Goal: Transaction & Acquisition: Purchase product/service

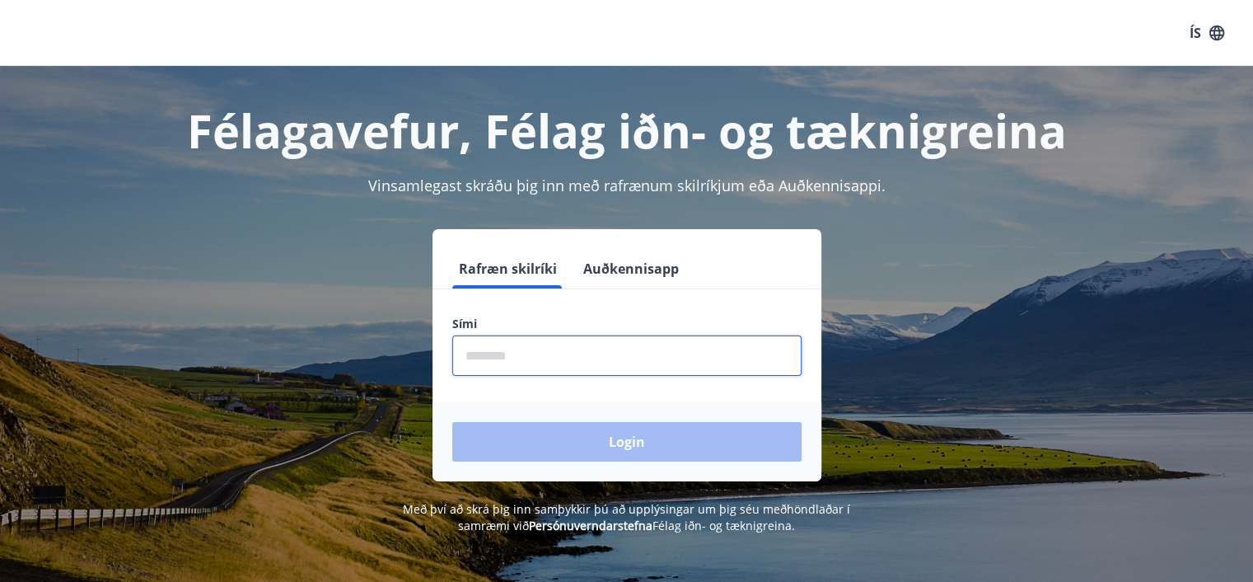
click at [489, 350] on input "phone" at bounding box center [626, 355] width 349 height 40
type input "********"
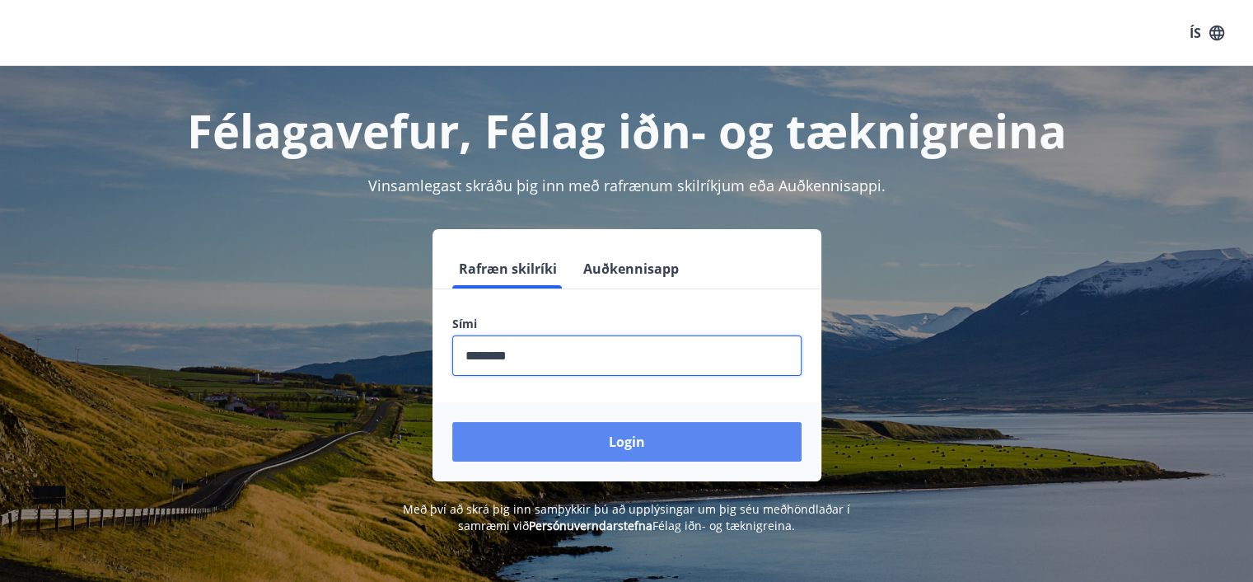
click at [628, 446] on button "Login" at bounding box center [626, 442] width 349 height 40
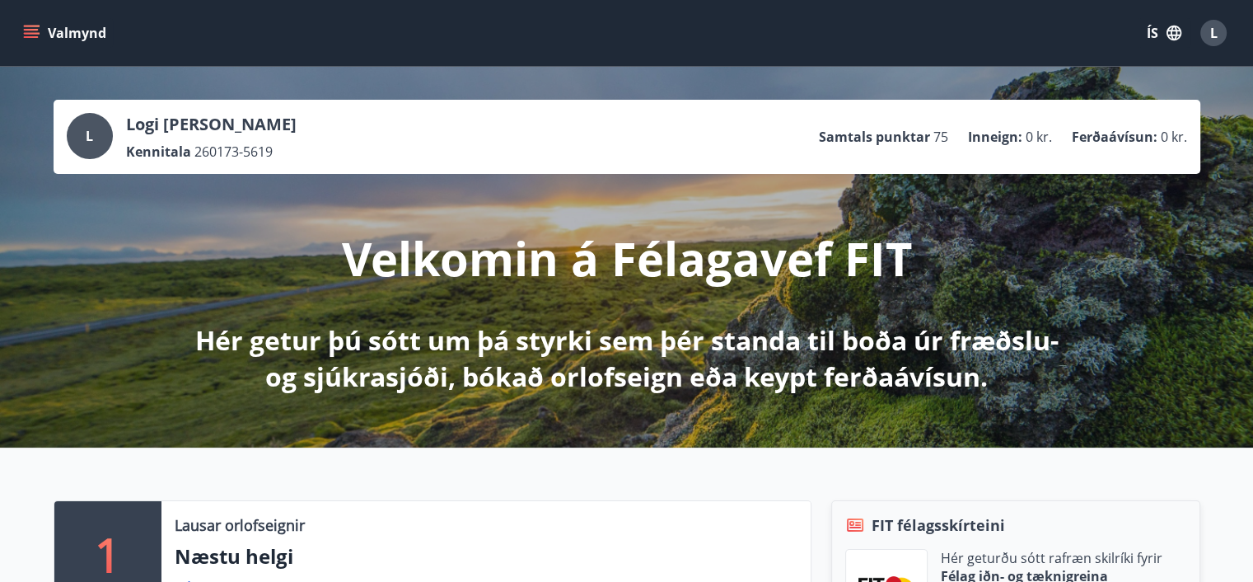
click at [43, 29] on button "Valmynd" at bounding box center [66, 33] width 93 height 30
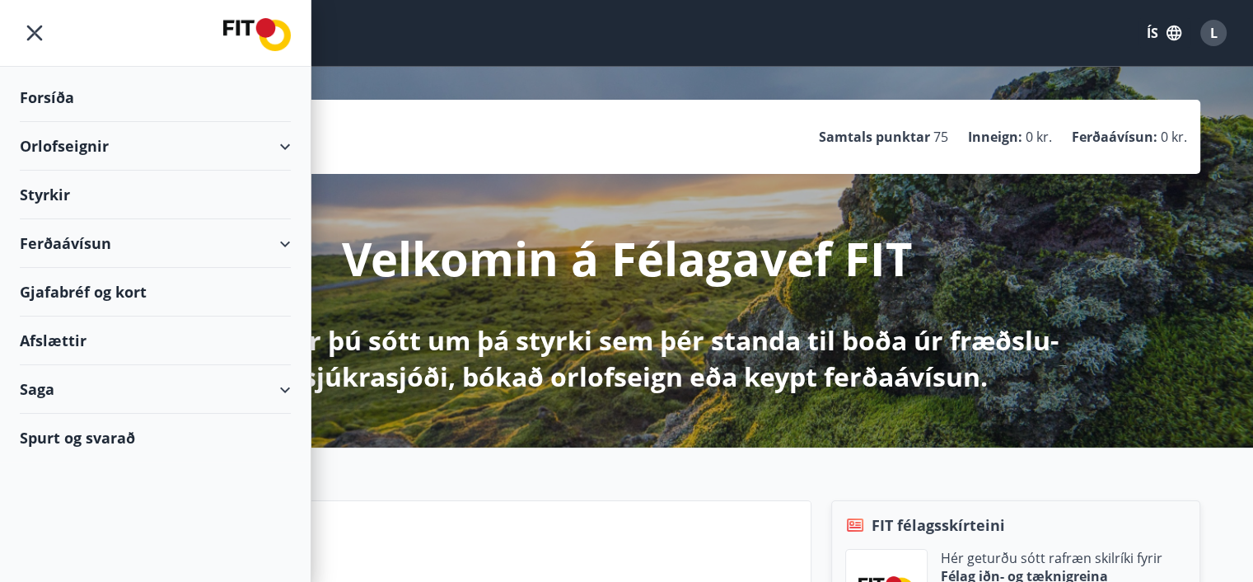
click at [282, 239] on div "Ferðaávísun" at bounding box center [155, 243] width 271 height 49
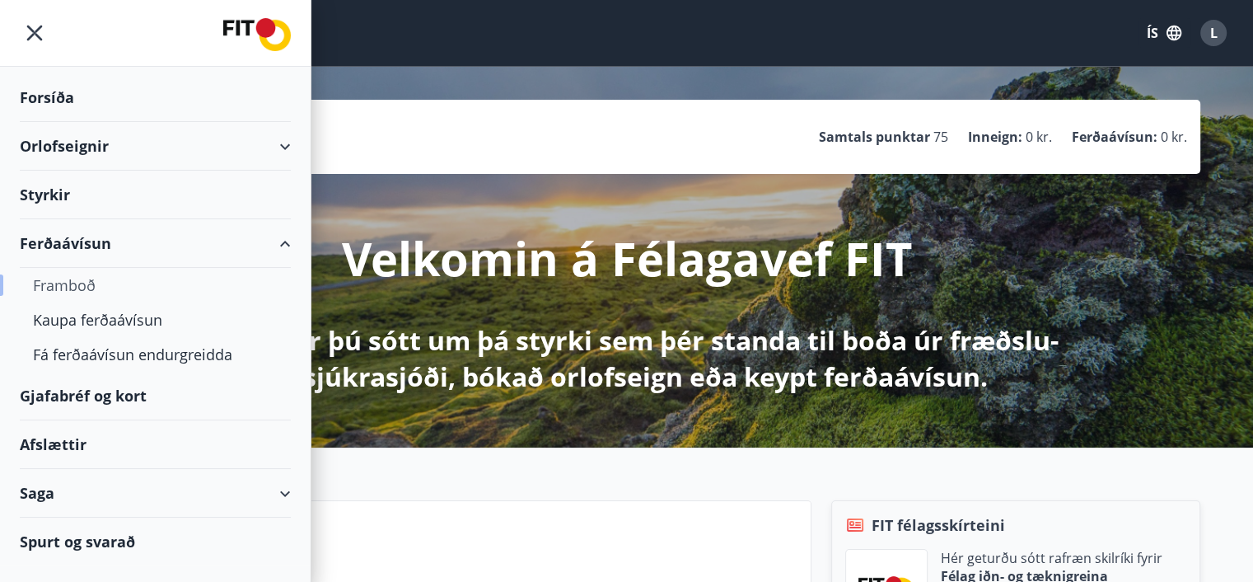
click at [70, 286] on div "Framboð" at bounding box center [155, 285] width 245 height 35
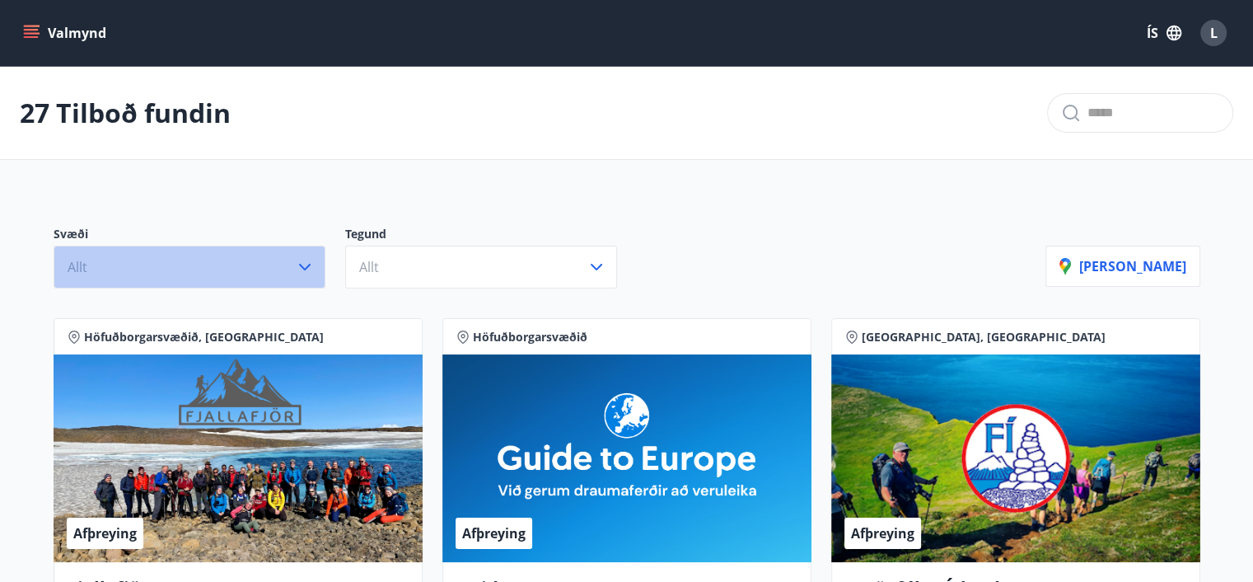
click at [297, 269] on icon "button" at bounding box center [305, 267] width 20 height 20
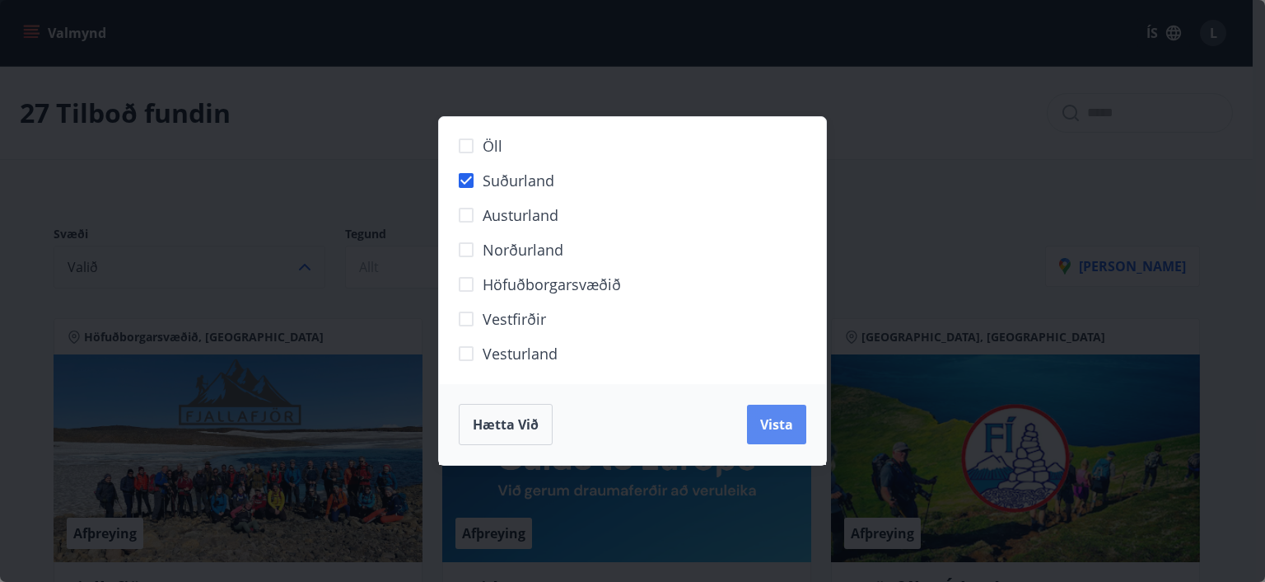
click at [788, 428] on span "Vista" at bounding box center [776, 424] width 33 height 18
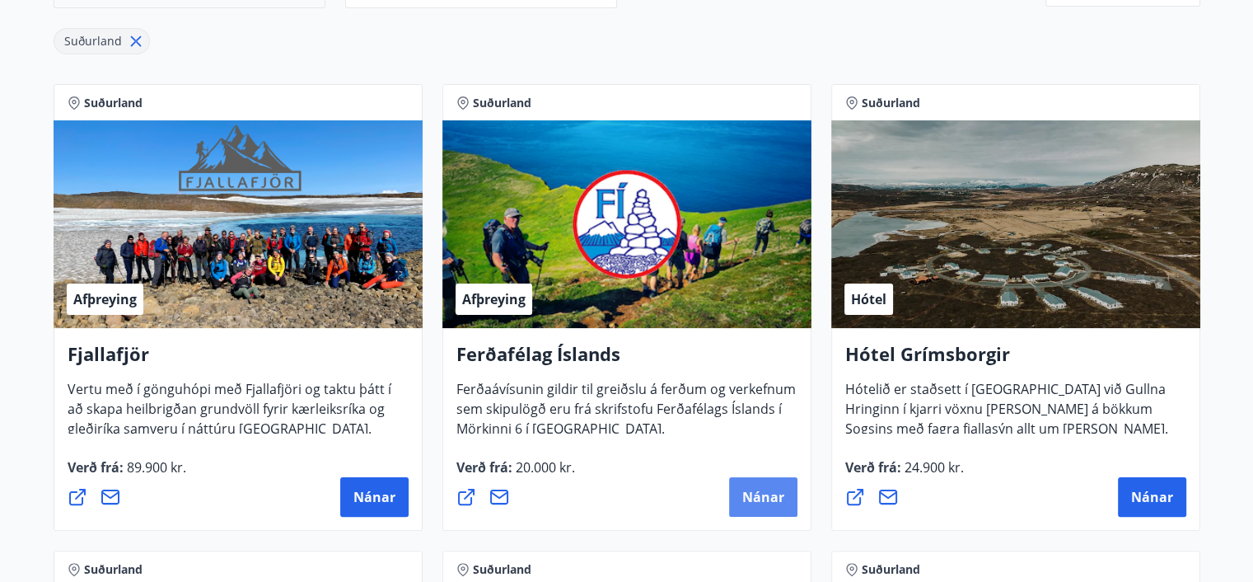
scroll to position [82, 0]
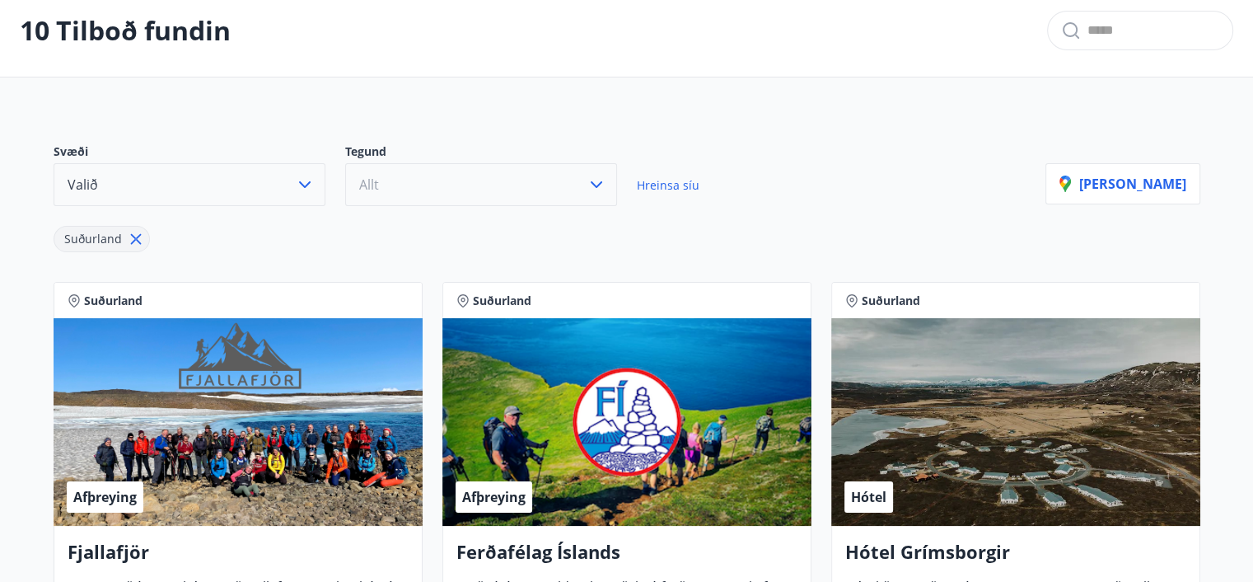
click at [606, 191] on button "Allt" at bounding box center [481, 184] width 272 height 43
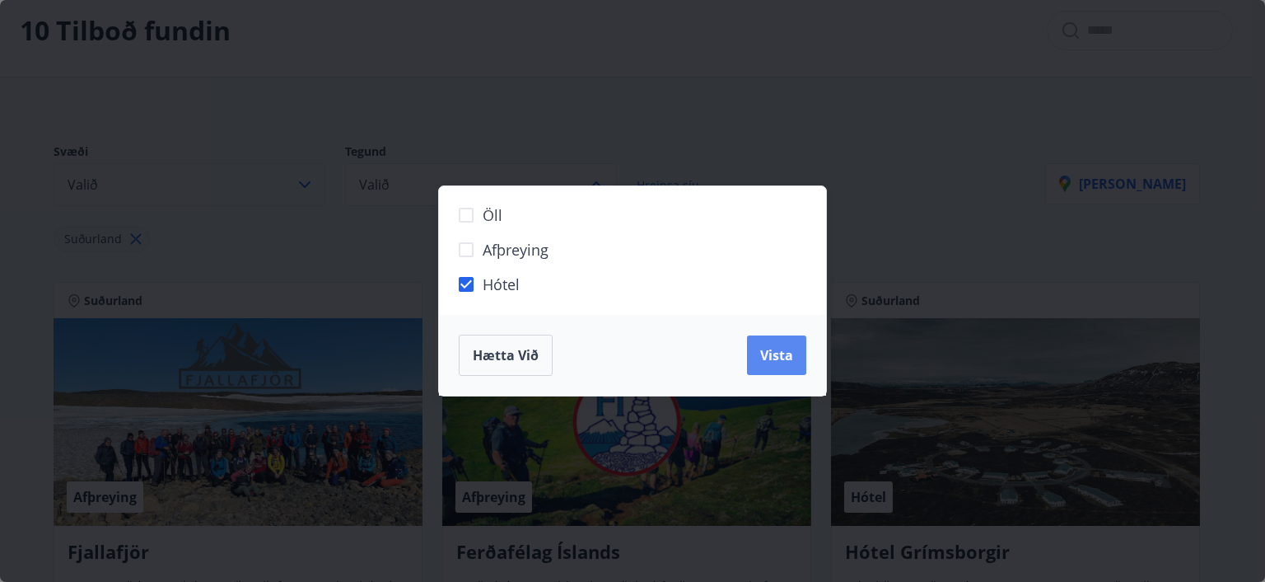
click at [777, 349] on span "Vista" at bounding box center [776, 355] width 33 height 18
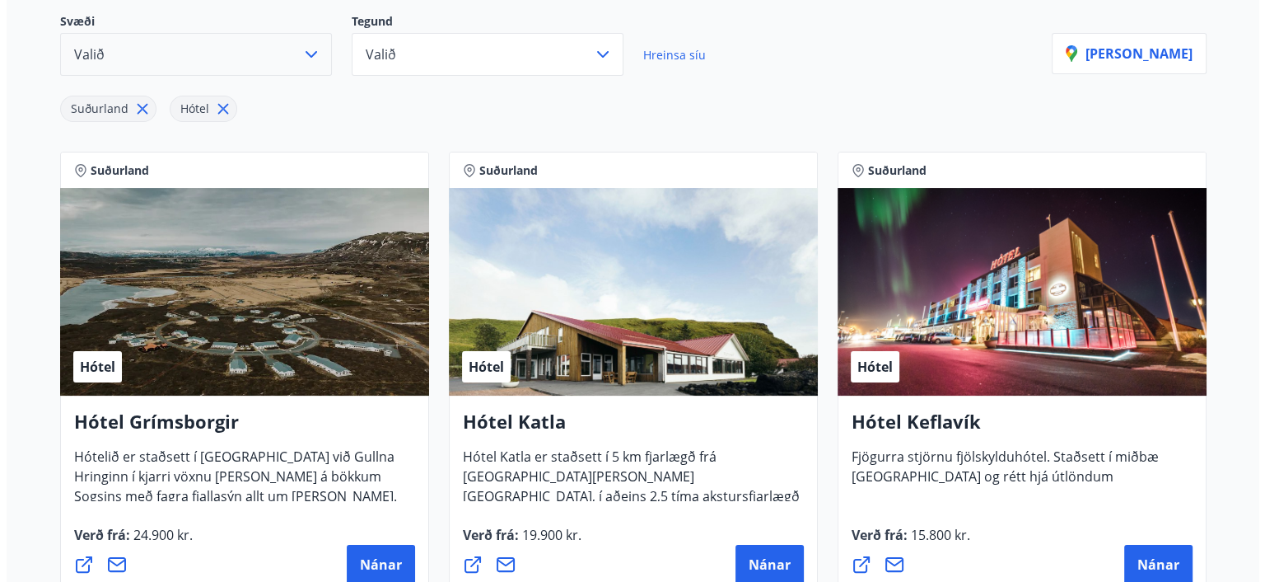
scroll to position [247, 0]
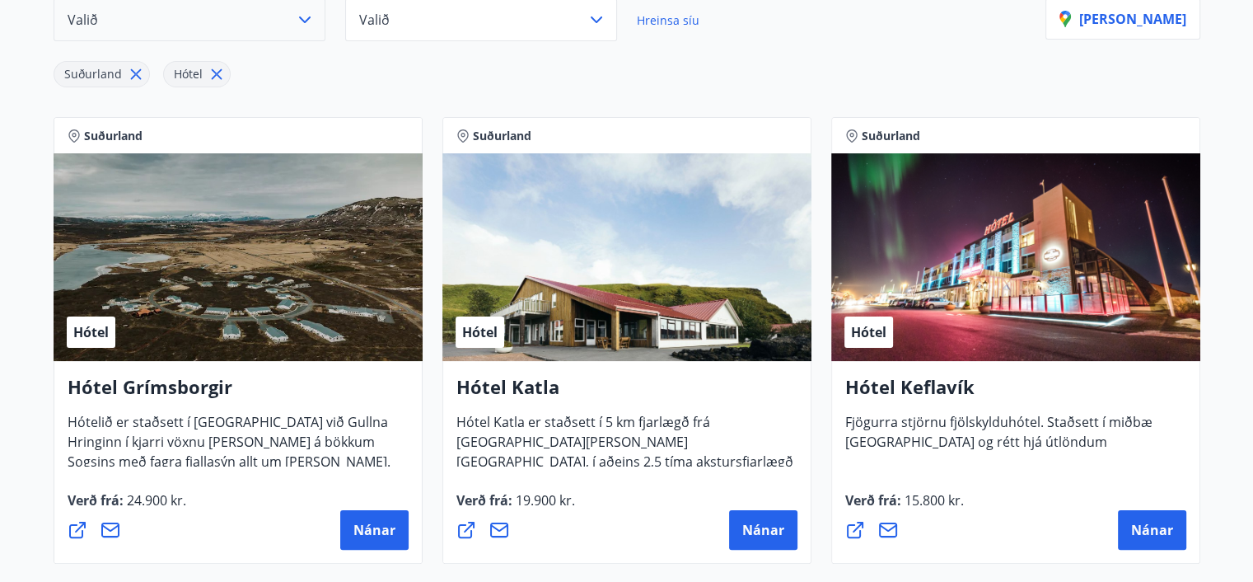
click at [1063, 331] on div "Hótel" at bounding box center [1015, 257] width 369 height 208
click at [1143, 521] on span "Nánar" at bounding box center [1152, 530] width 42 height 18
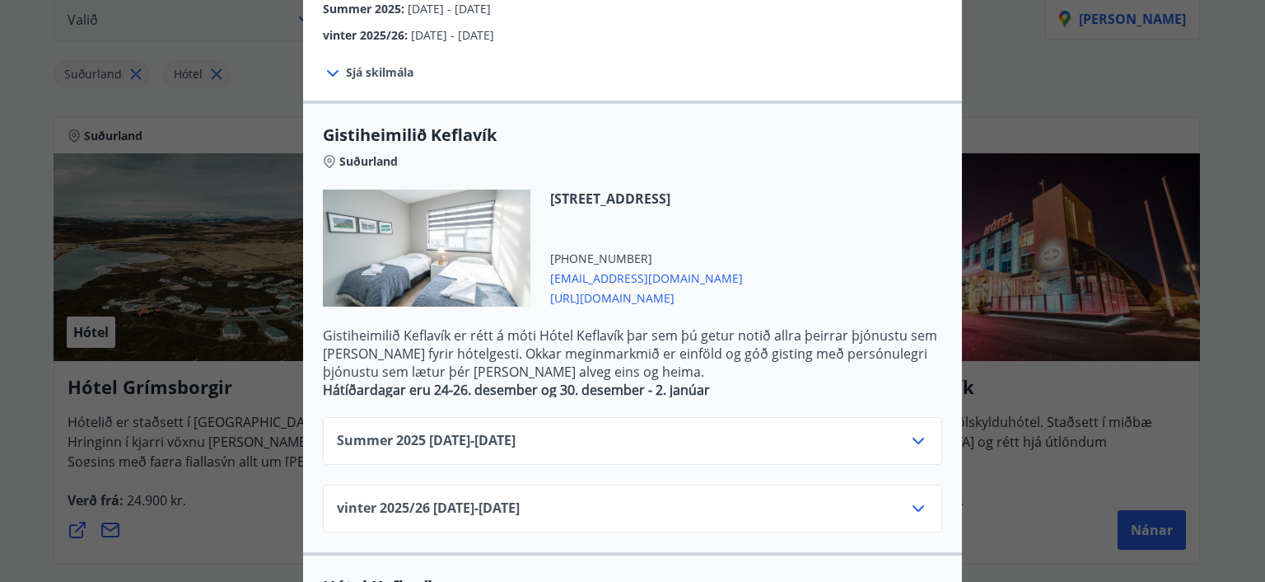
scroll to position [330, 0]
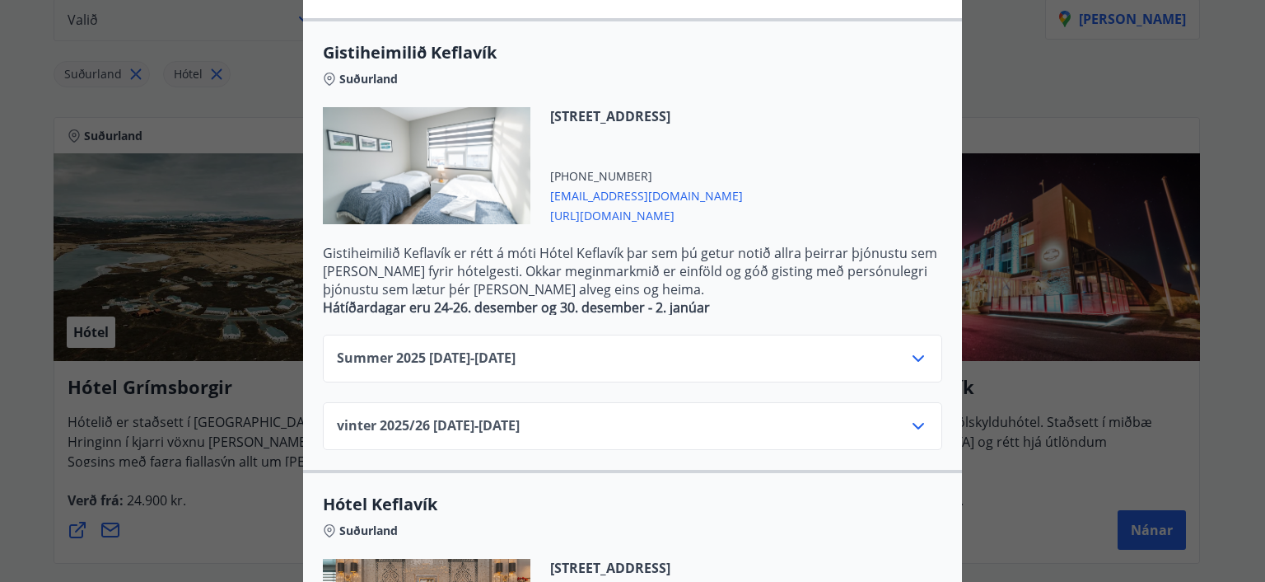
click at [924, 417] on div "vinter 2025/[PHONE_NUMBER][DATE] - [DATE]" at bounding box center [633, 426] width 620 height 48
click at [913, 424] on icon at bounding box center [919, 426] width 20 height 20
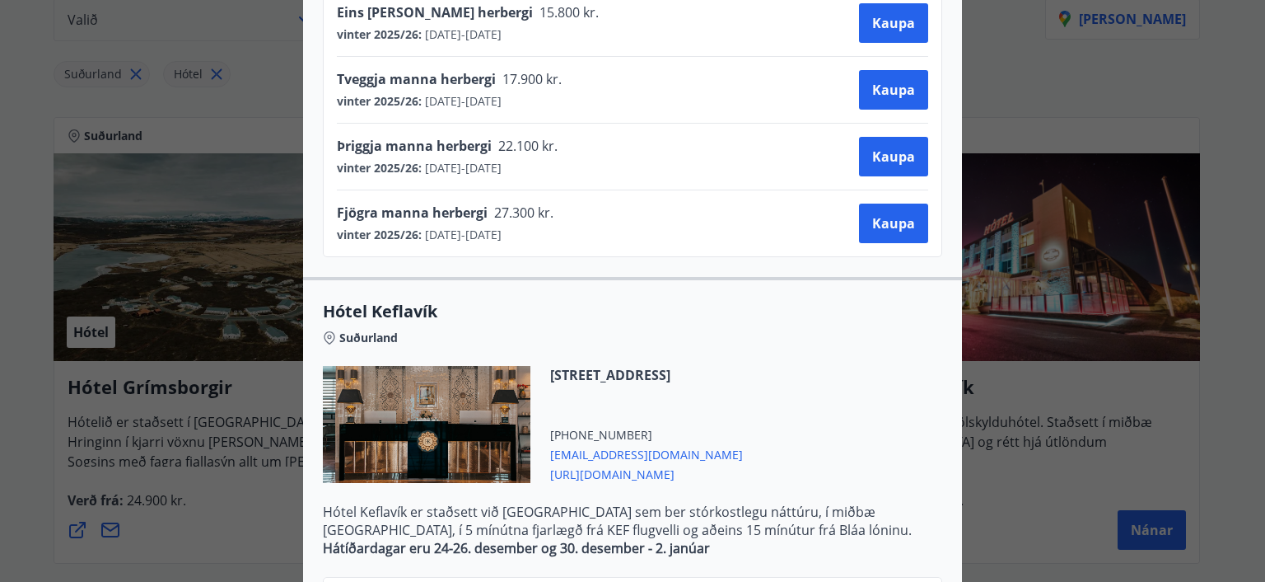
scroll to position [683, 0]
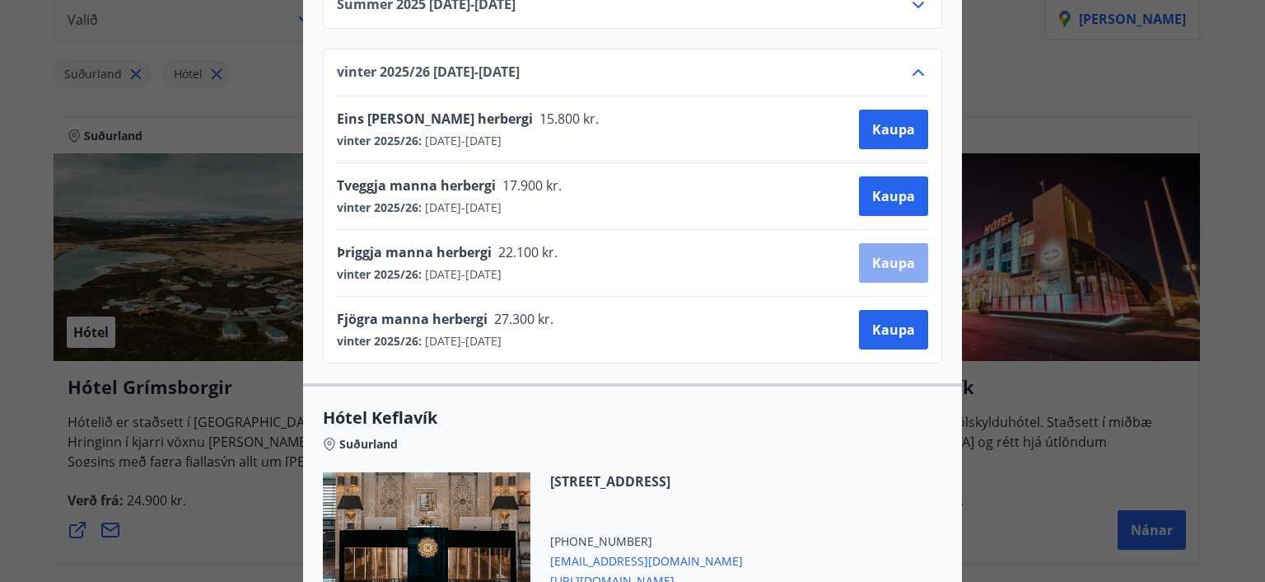
click at [889, 274] on button "Kaupa" at bounding box center [893, 263] width 69 height 40
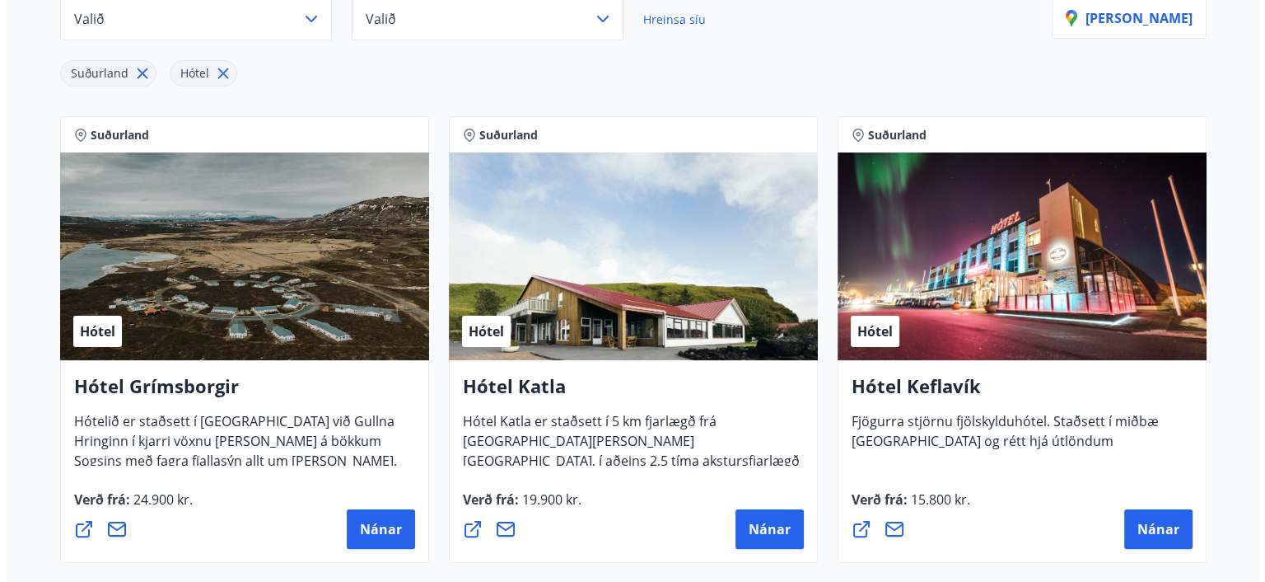
scroll to position [331, 0]
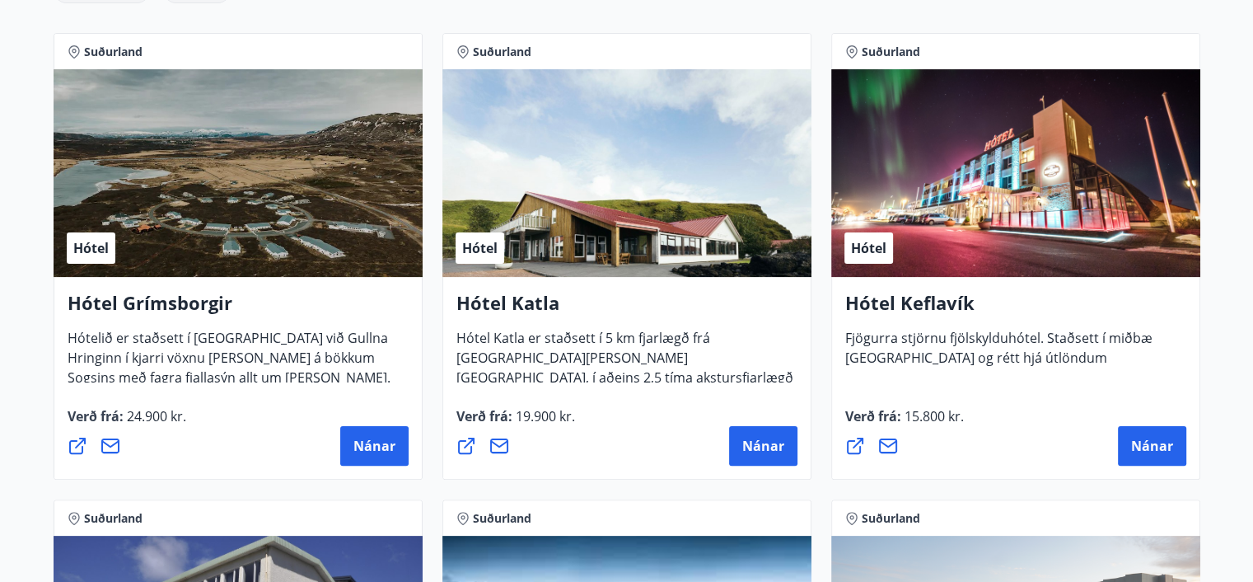
click at [1062, 203] on div "Hótel" at bounding box center [1015, 173] width 369 height 208
click at [1160, 444] on span "Nánar" at bounding box center [1152, 446] width 42 height 18
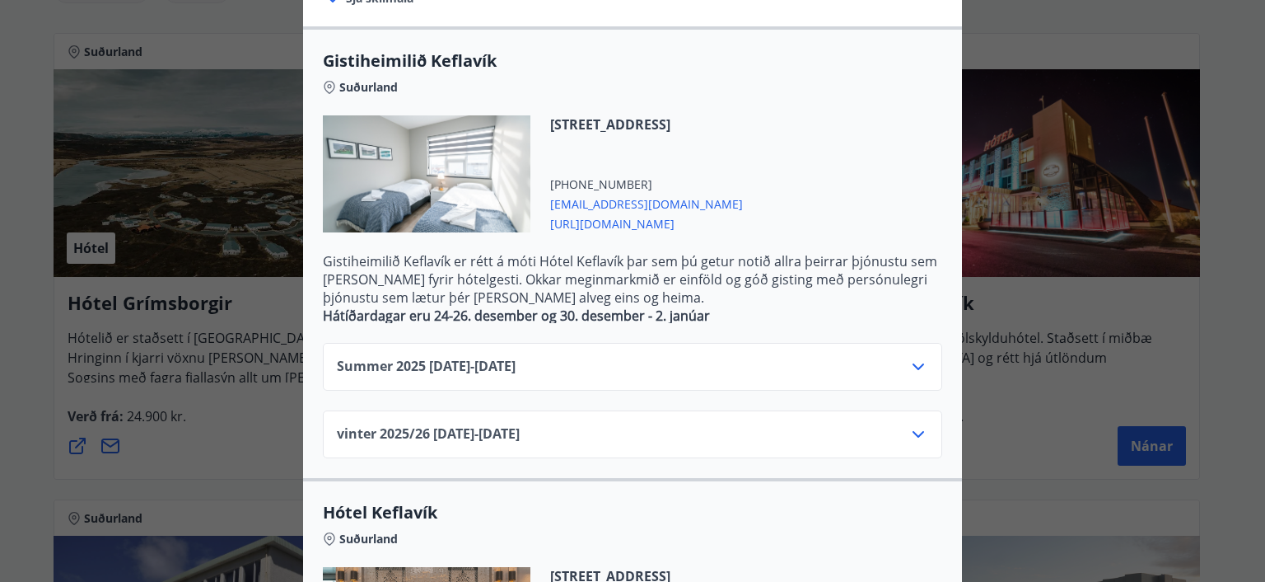
scroll to position [330, 0]
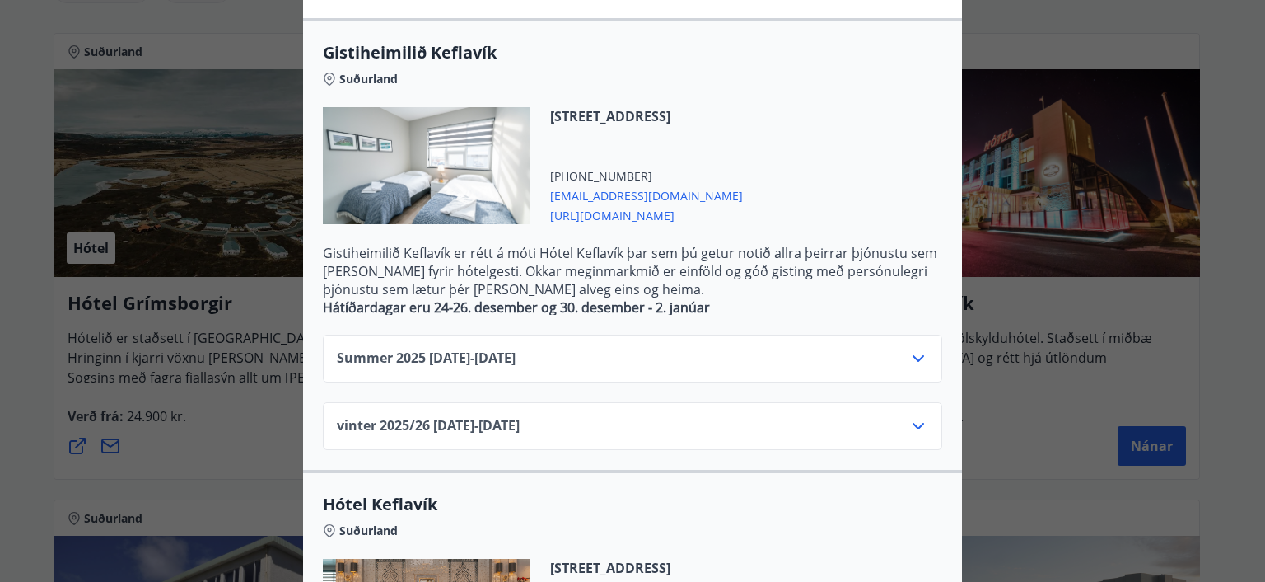
click at [921, 424] on icon at bounding box center [919, 426] width 20 height 20
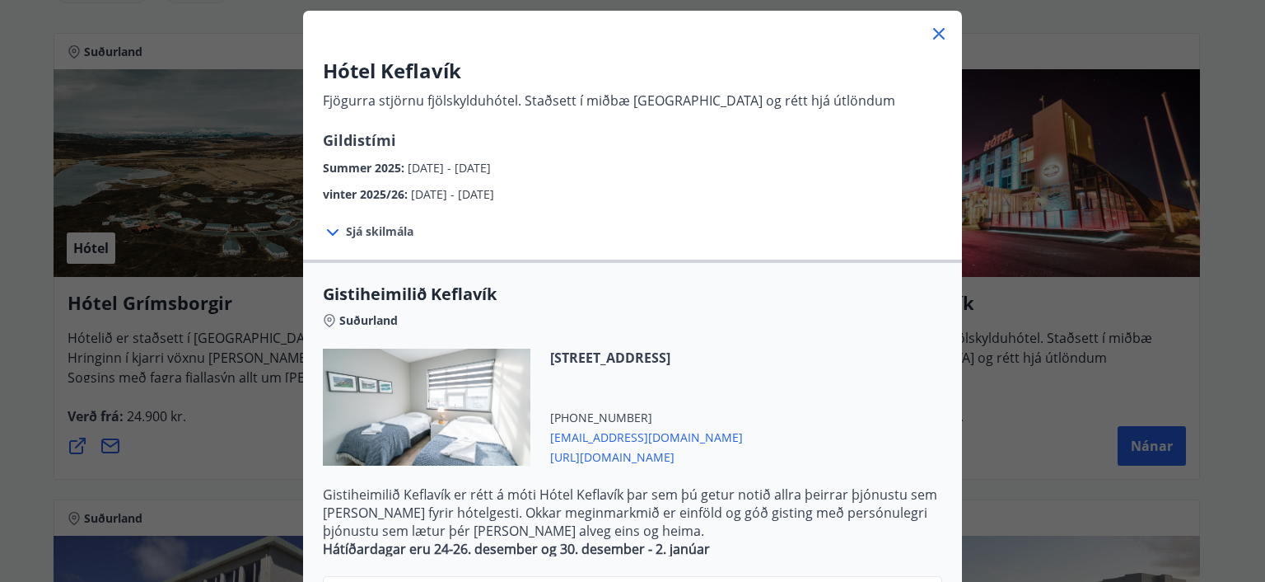
scroll to position [24, 0]
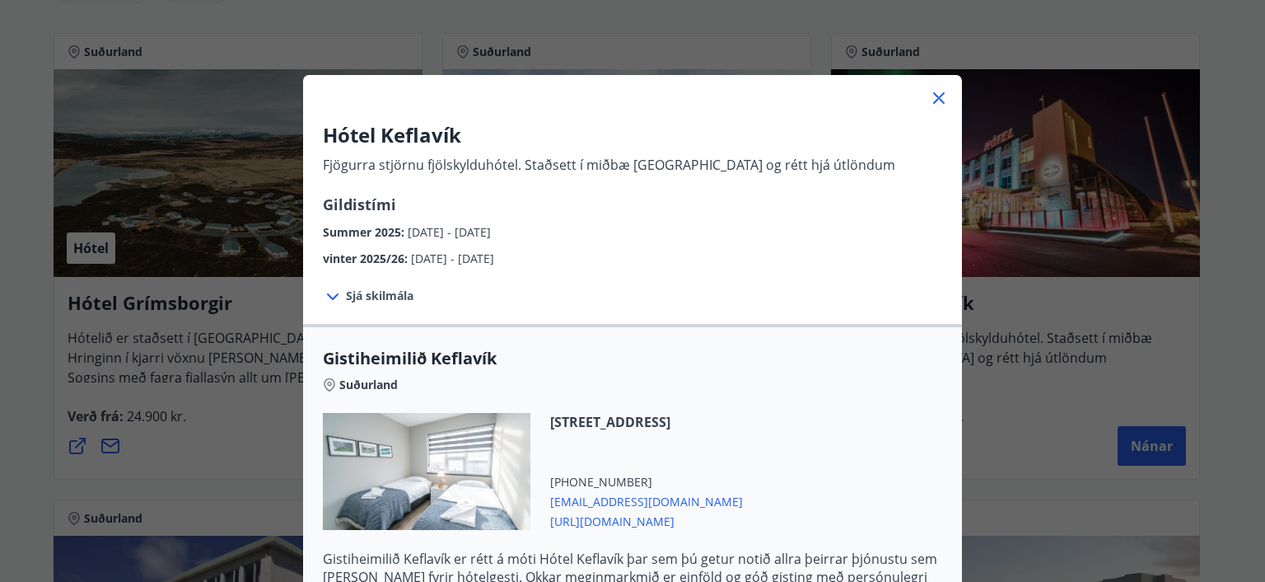
click at [377, 293] on span "Sjá skilmála" at bounding box center [380, 296] width 68 height 16
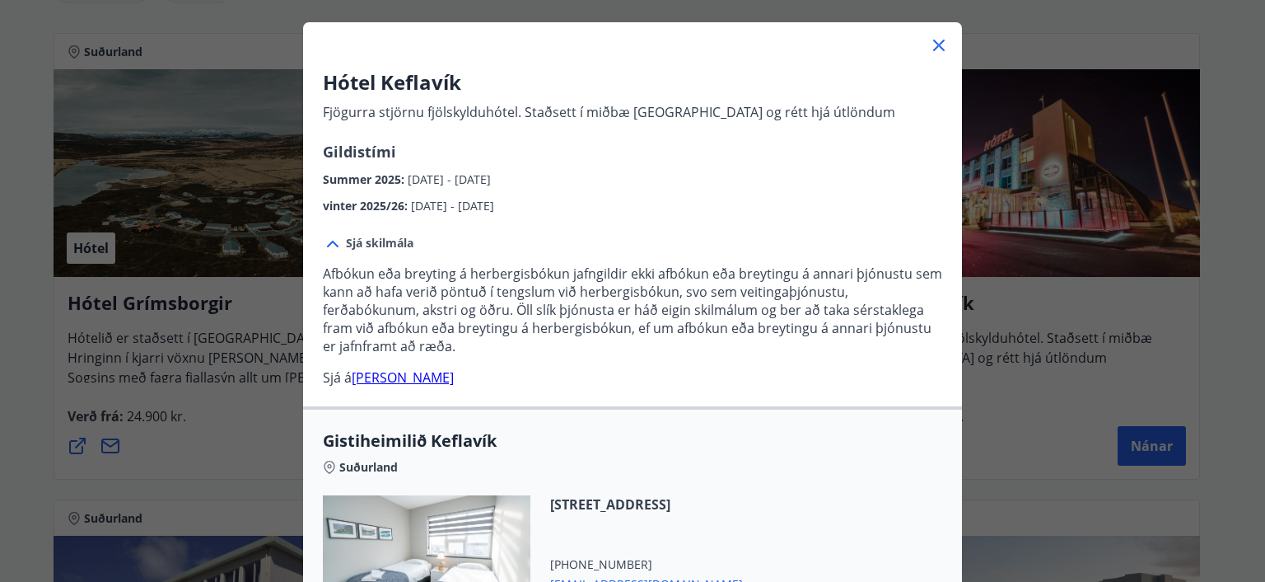
scroll to position [106, 0]
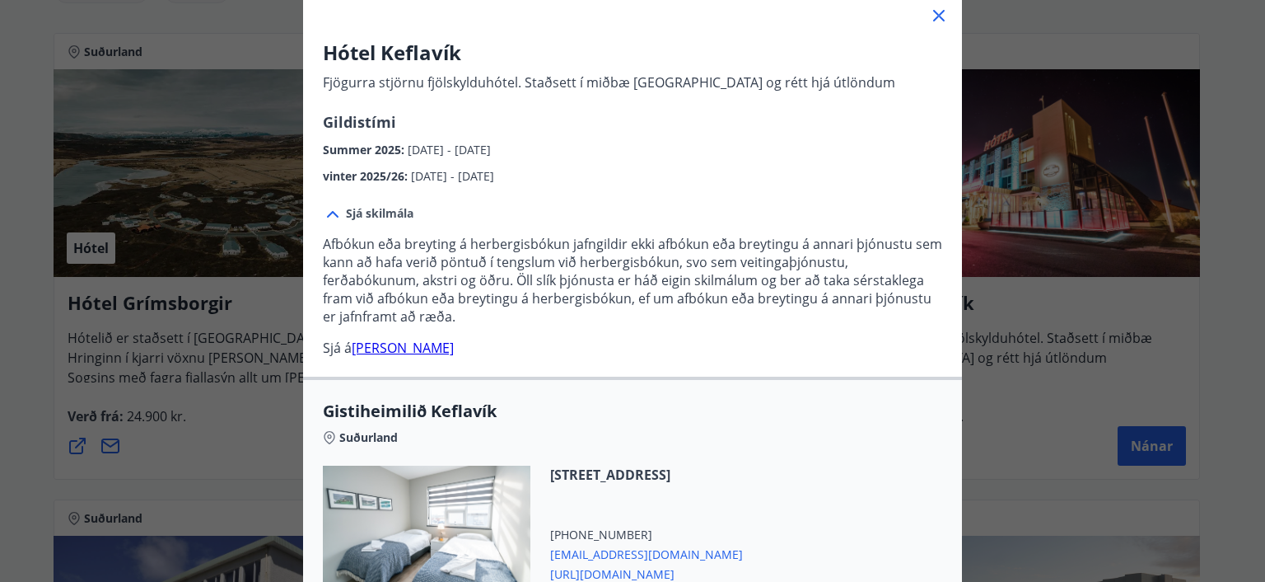
click at [405, 349] on link "[PERSON_NAME]" at bounding box center [403, 348] width 102 height 18
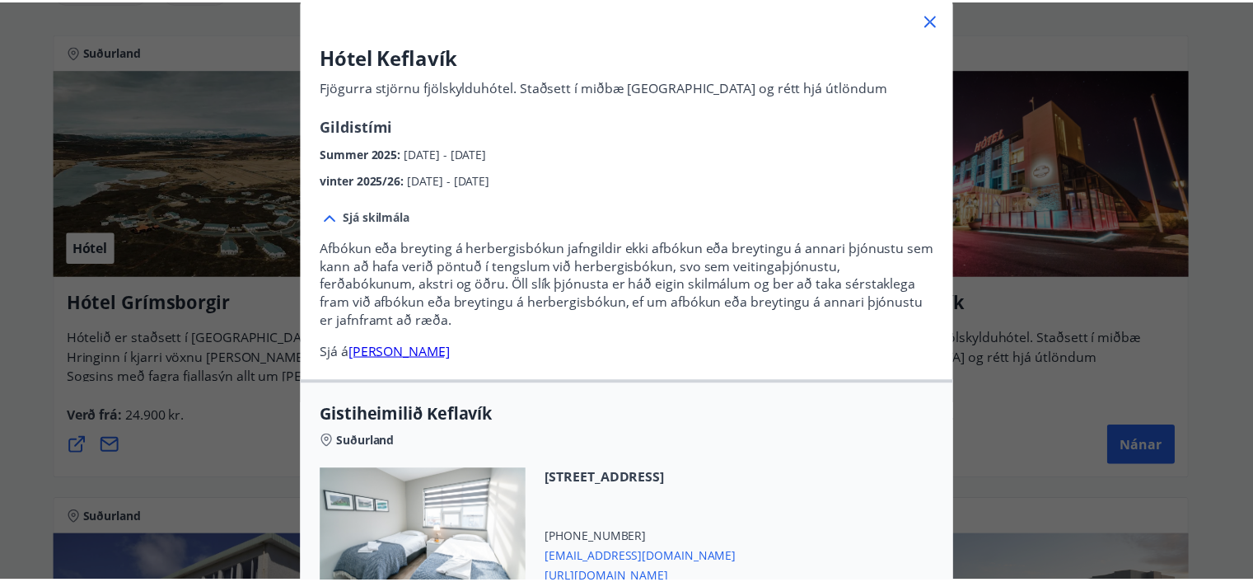
scroll to position [24, 0]
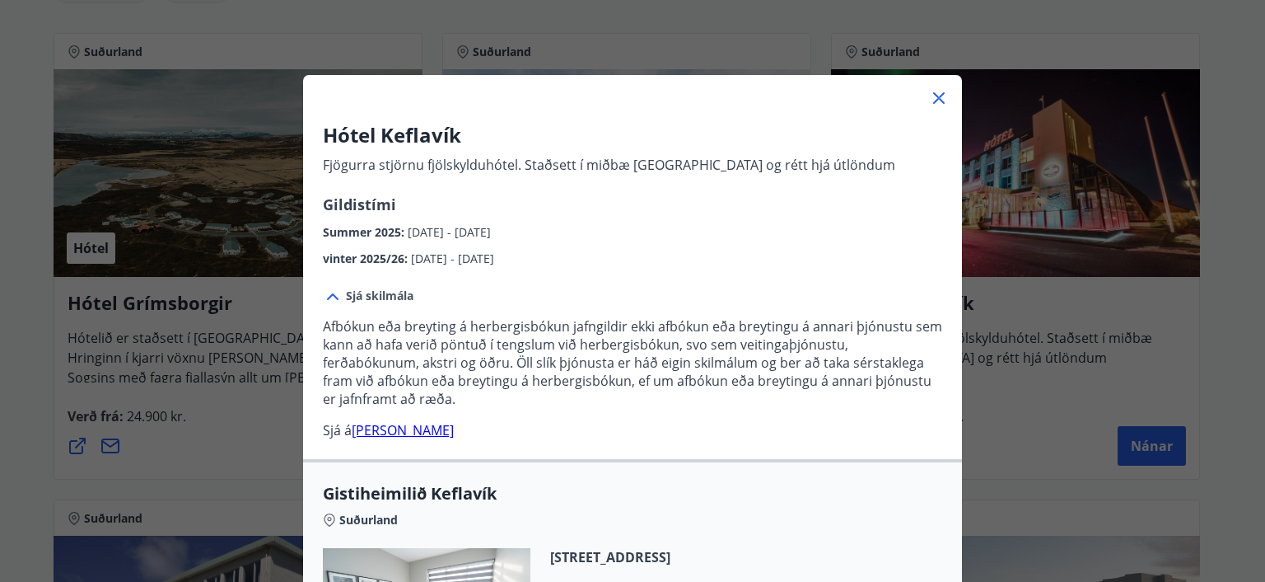
click at [936, 105] on icon at bounding box center [939, 98] width 20 height 20
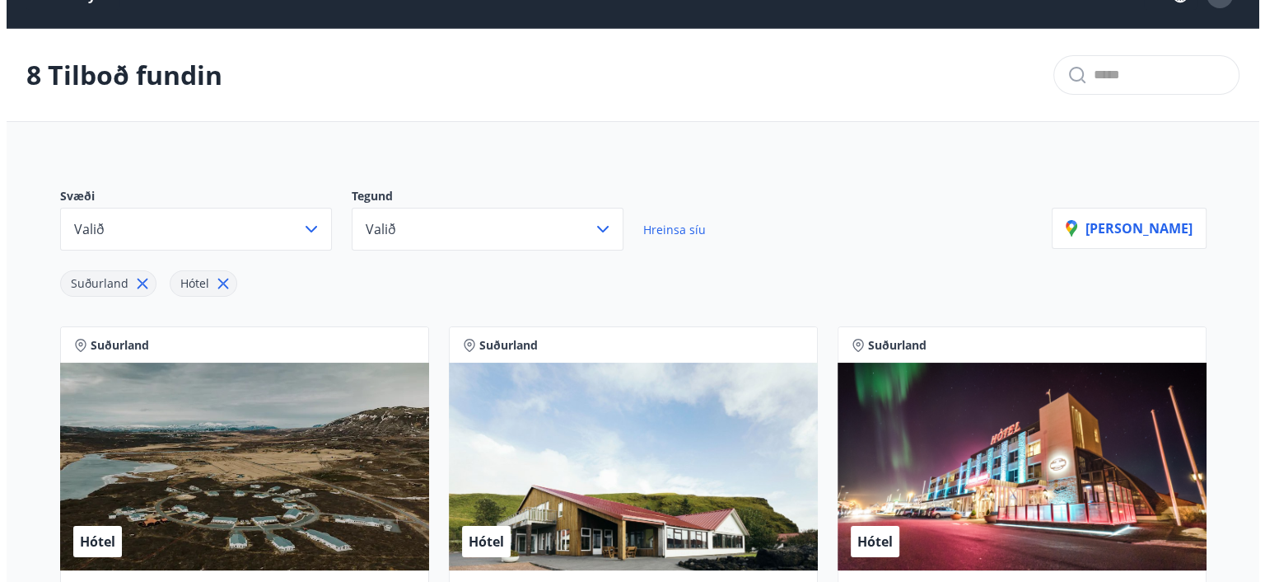
scroll to position [0, 0]
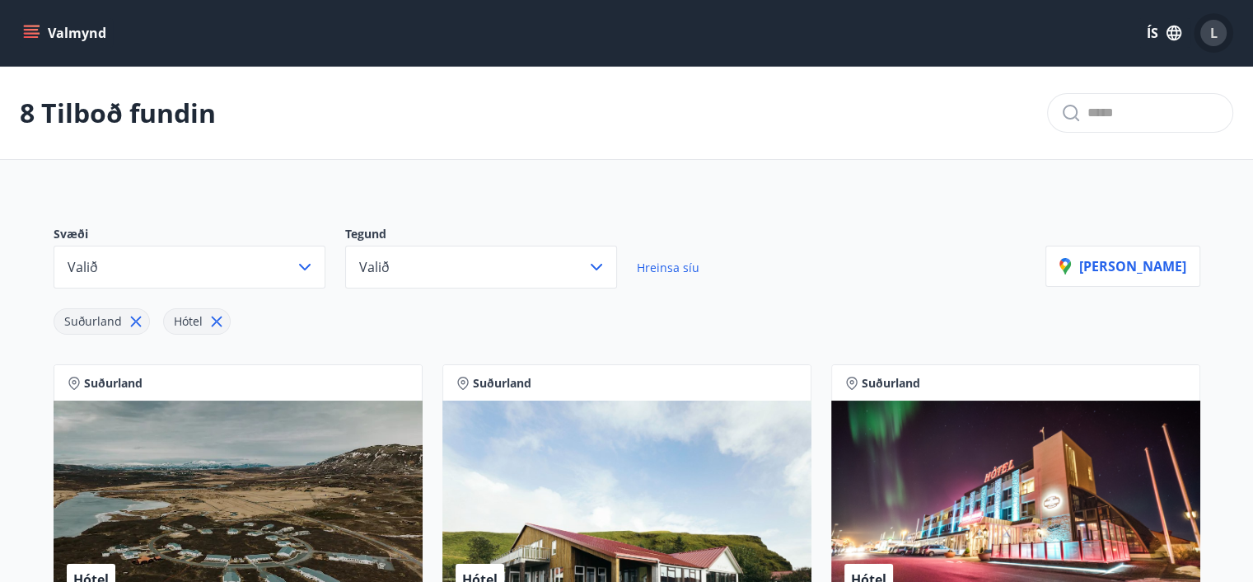
click at [1228, 34] on button "L" at bounding box center [1214, 33] width 40 height 40
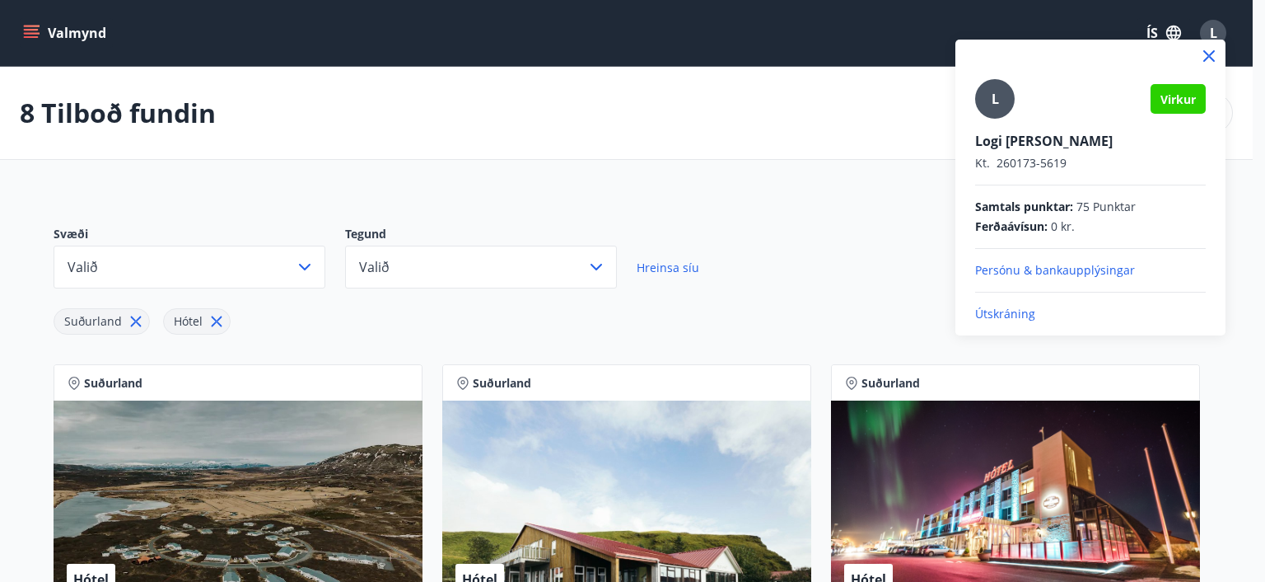
click at [1009, 319] on p "Útskráning" at bounding box center [1090, 314] width 231 height 16
